Goal: Find specific page/section: Find specific page/section

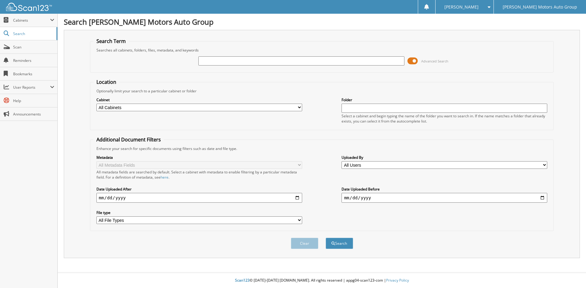
click at [206, 62] on input "text" at bounding box center [301, 60] width 206 height 9
type input "egendoerfer"
click at [412, 62] on span at bounding box center [412, 60] width 10 height 9
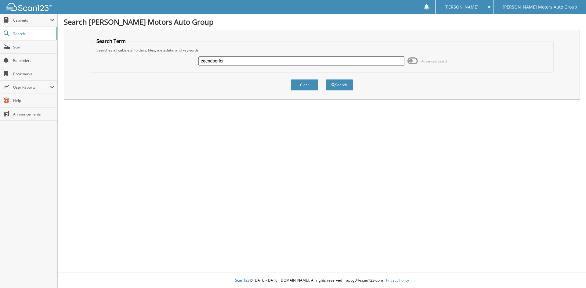
click at [412, 62] on span at bounding box center [412, 60] width 10 height 9
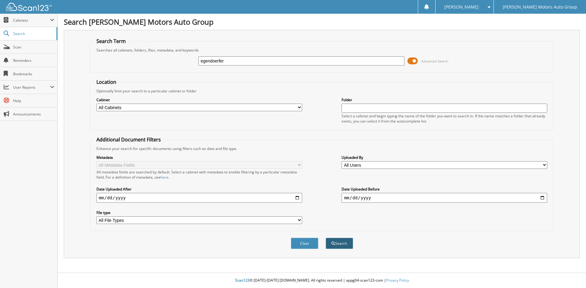
click at [335, 243] on button "Search" at bounding box center [339, 243] width 27 height 11
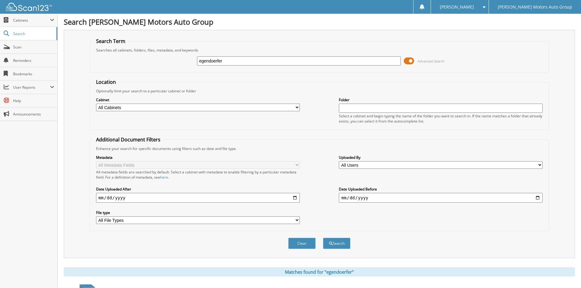
click at [408, 64] on span at bounding box center [409, 60] width 10 height 9
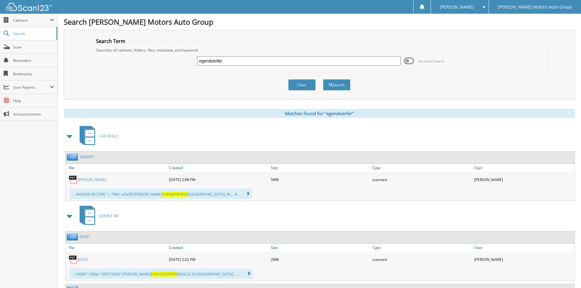
click at [102, 178] on link "[PERSON_NAME]" at bounding box center [92, 179] width 29 height 5
click at [209, 63] on input "egendoerfer" at bounding box center [299, 60] width 204 height 9
type input "miller"
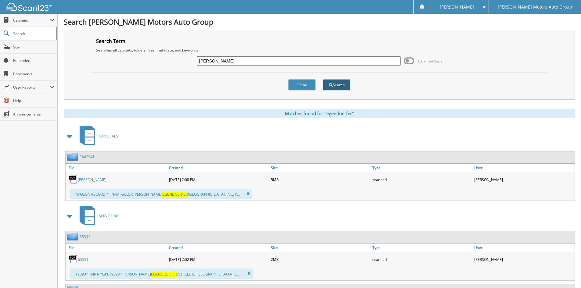
click at [334, 85] on button "Search" at bounding box center [336, 84] width 27 height 11
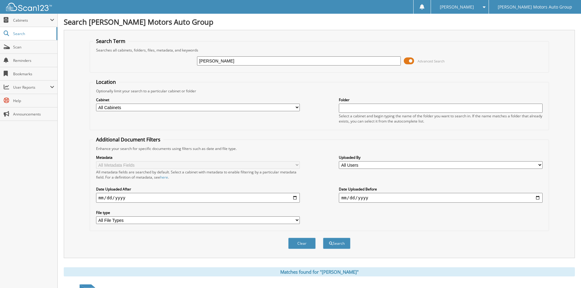
click at [409, 61] on span at bounding box center [409, 60] width 10 height 9
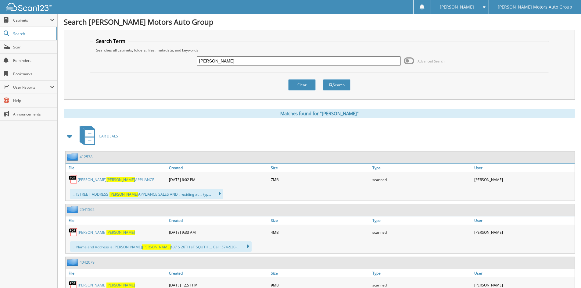
click at [211, 60] on input "[PERSON_NAME]" at bounding box center [299, 60] width 204 height 9
